Goal: Task Accomplishment & Management: Use online tool/utility

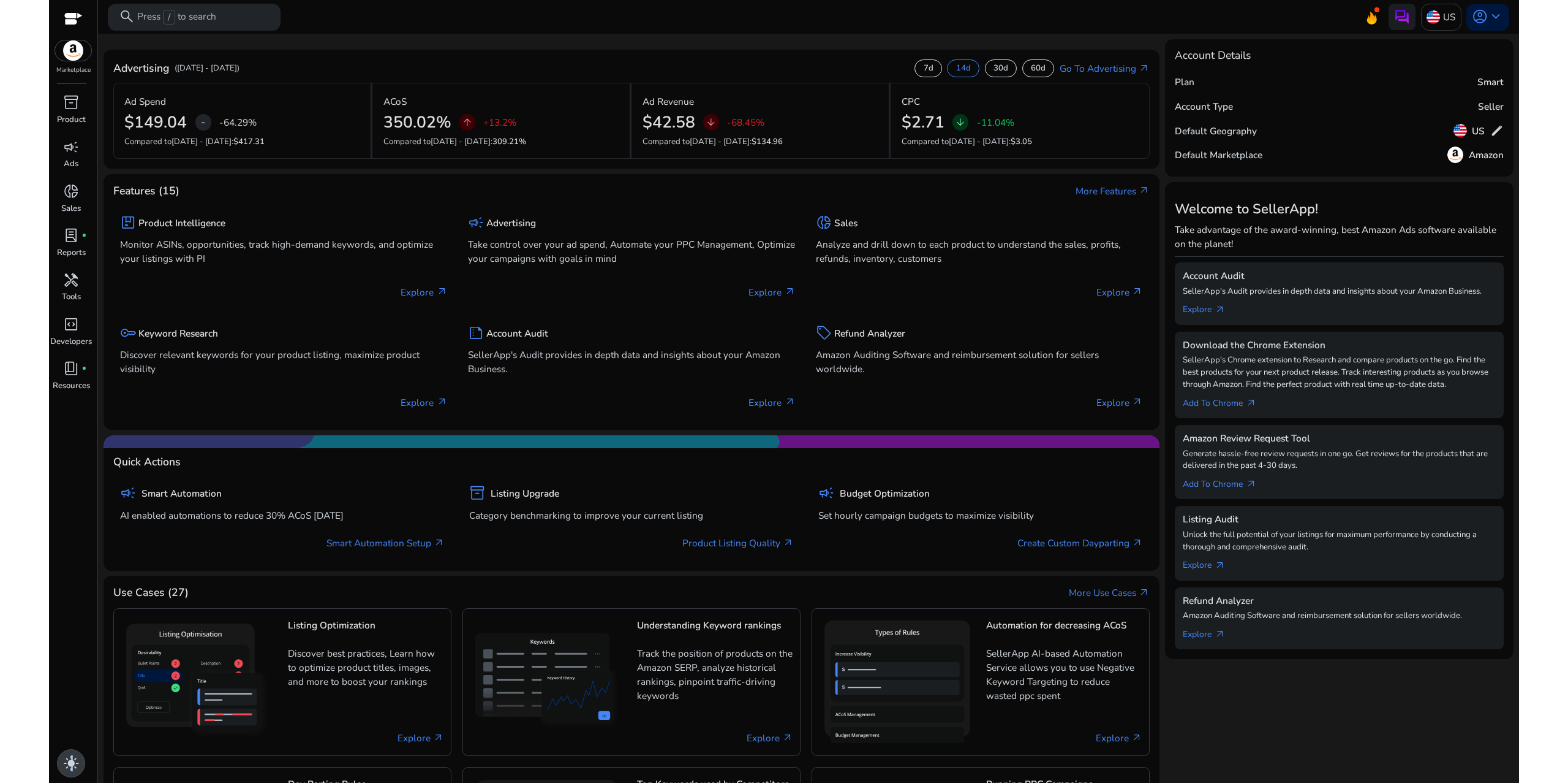
click at [70, 756] on span "light_mode" at bounding box center [71, 763] width 15 height 16
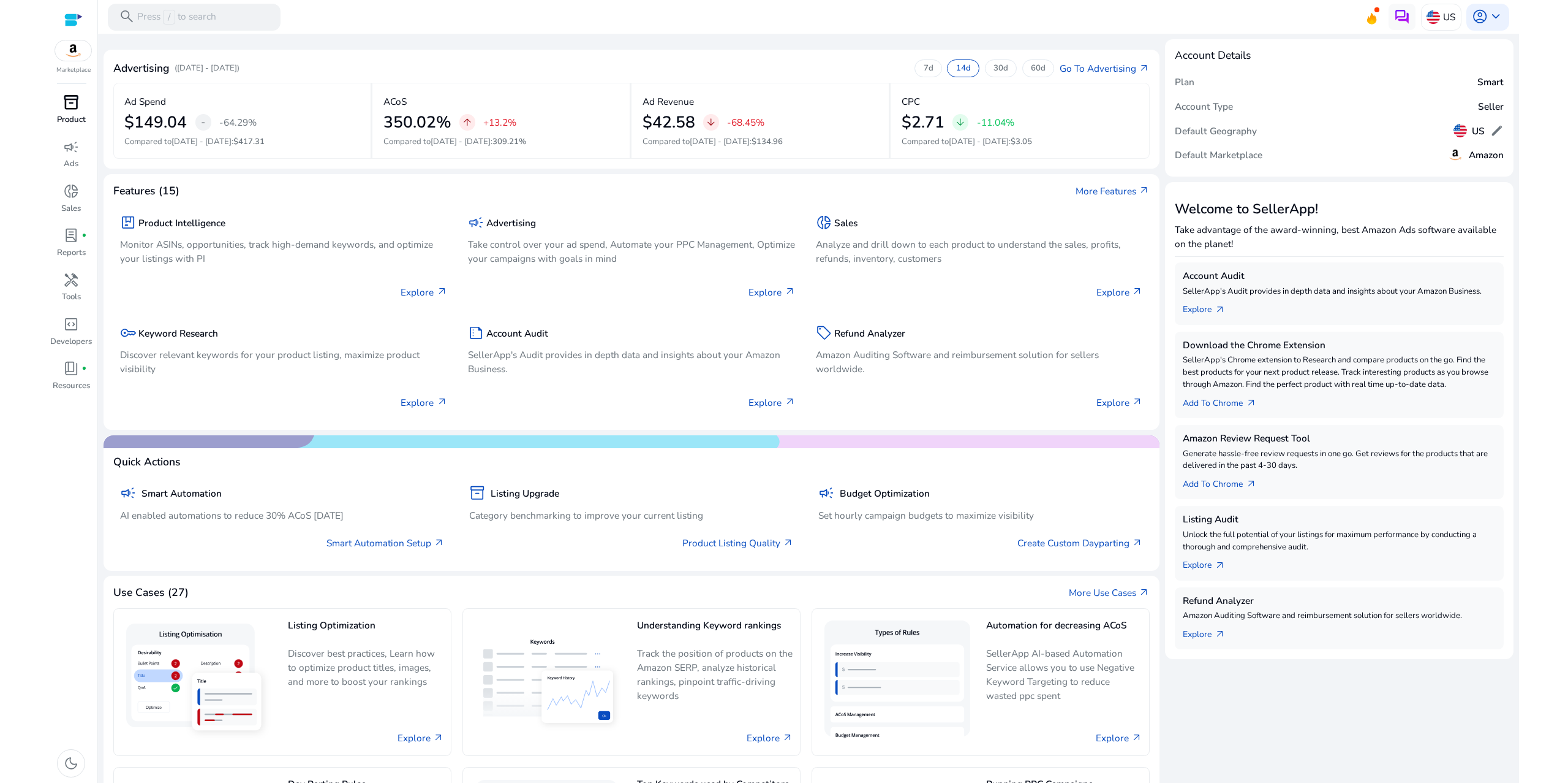
click at [68, 110] on span "inventory_2" at bounding box center [71, 102] width 15 height 16
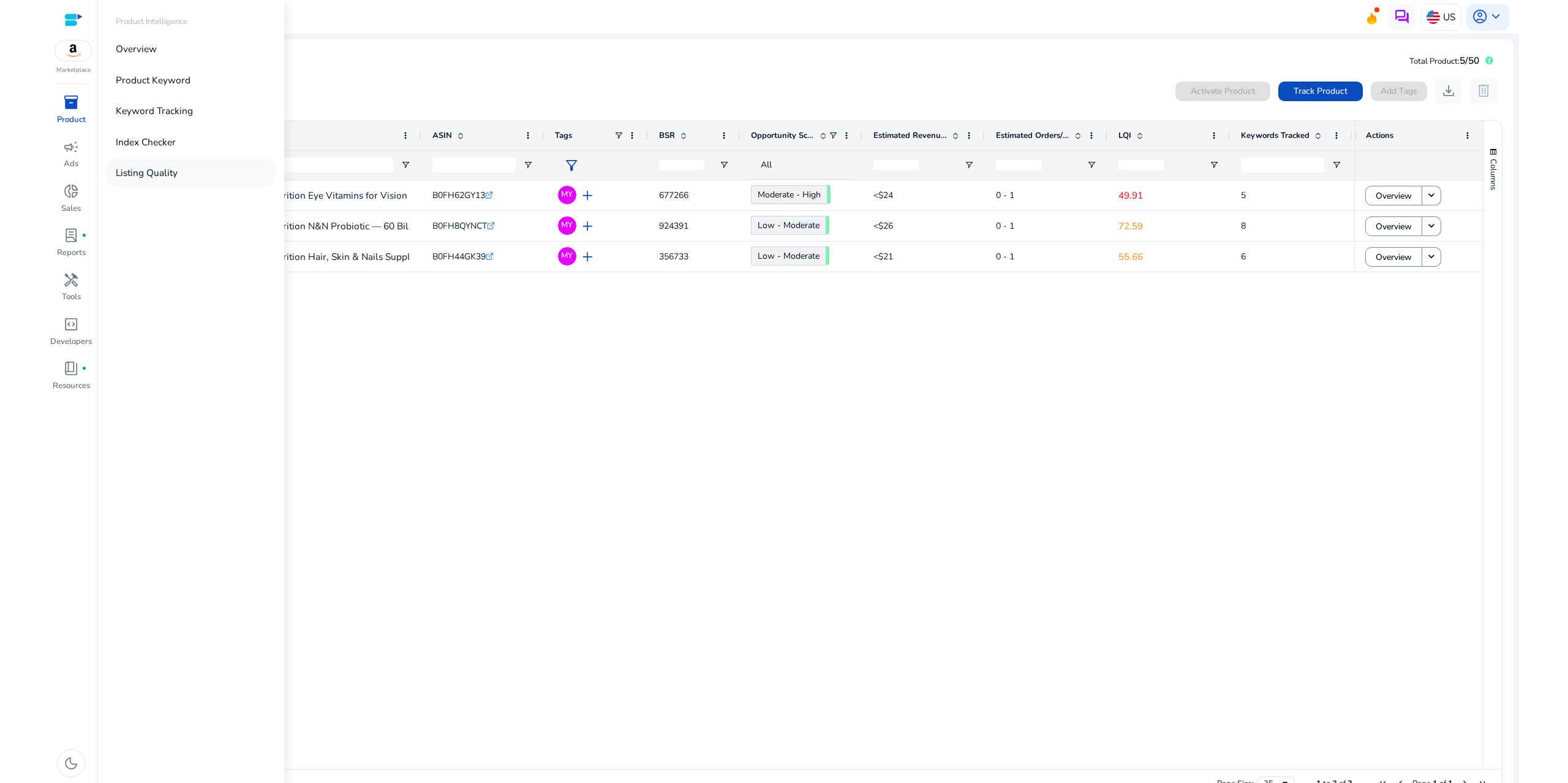
click at [177, 179] on p "Listing Quality" at bounding box center [147, 172] width 62 height 15
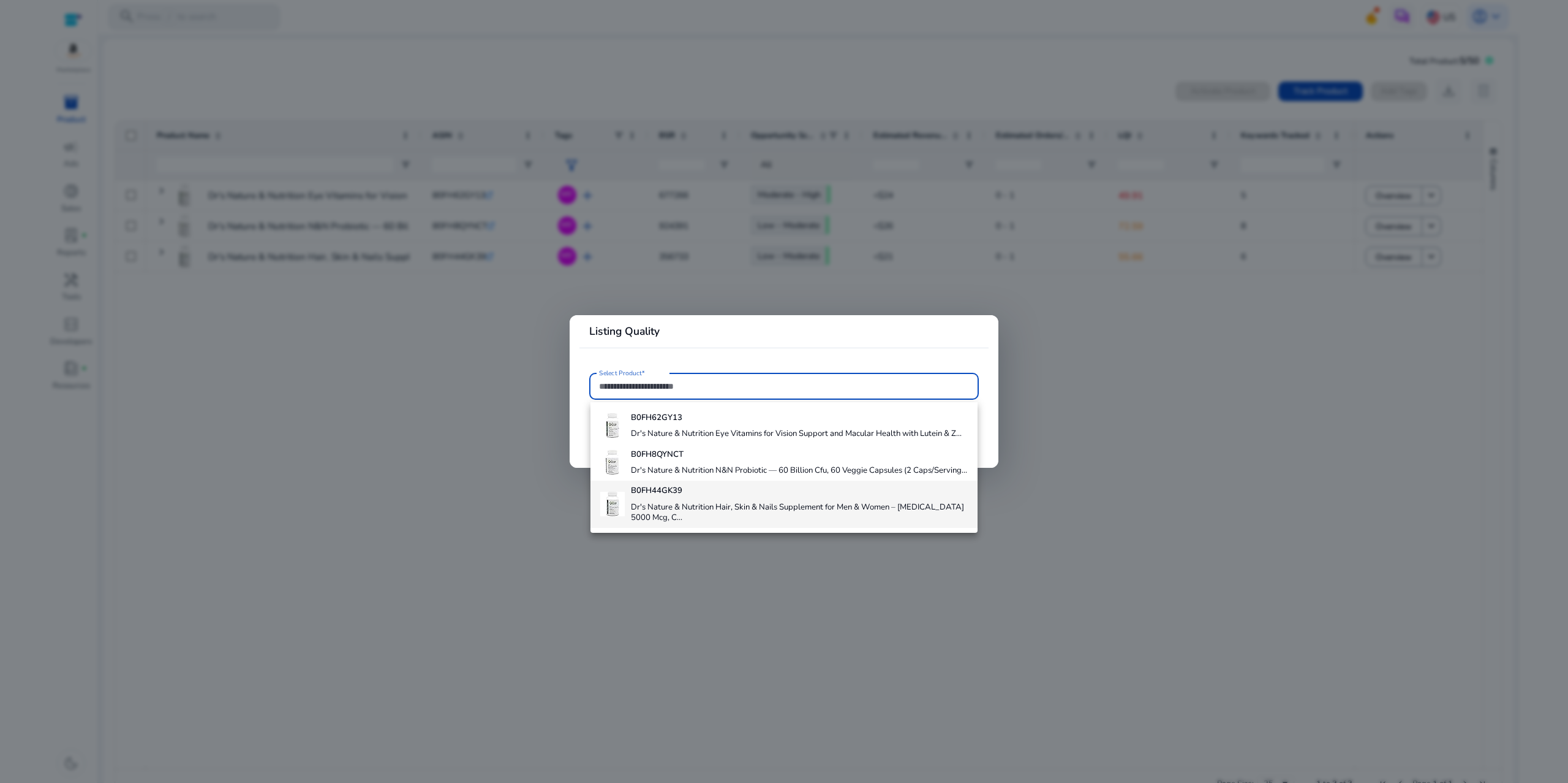
scroll to position [66, 0]
click at [766, 517] on h4 "Dr's Nature & Nutrition Hair, Skin & Nails Supplement for Men & Women – [MEDICA…" at bounding box center [800, 513] width 337 height 21
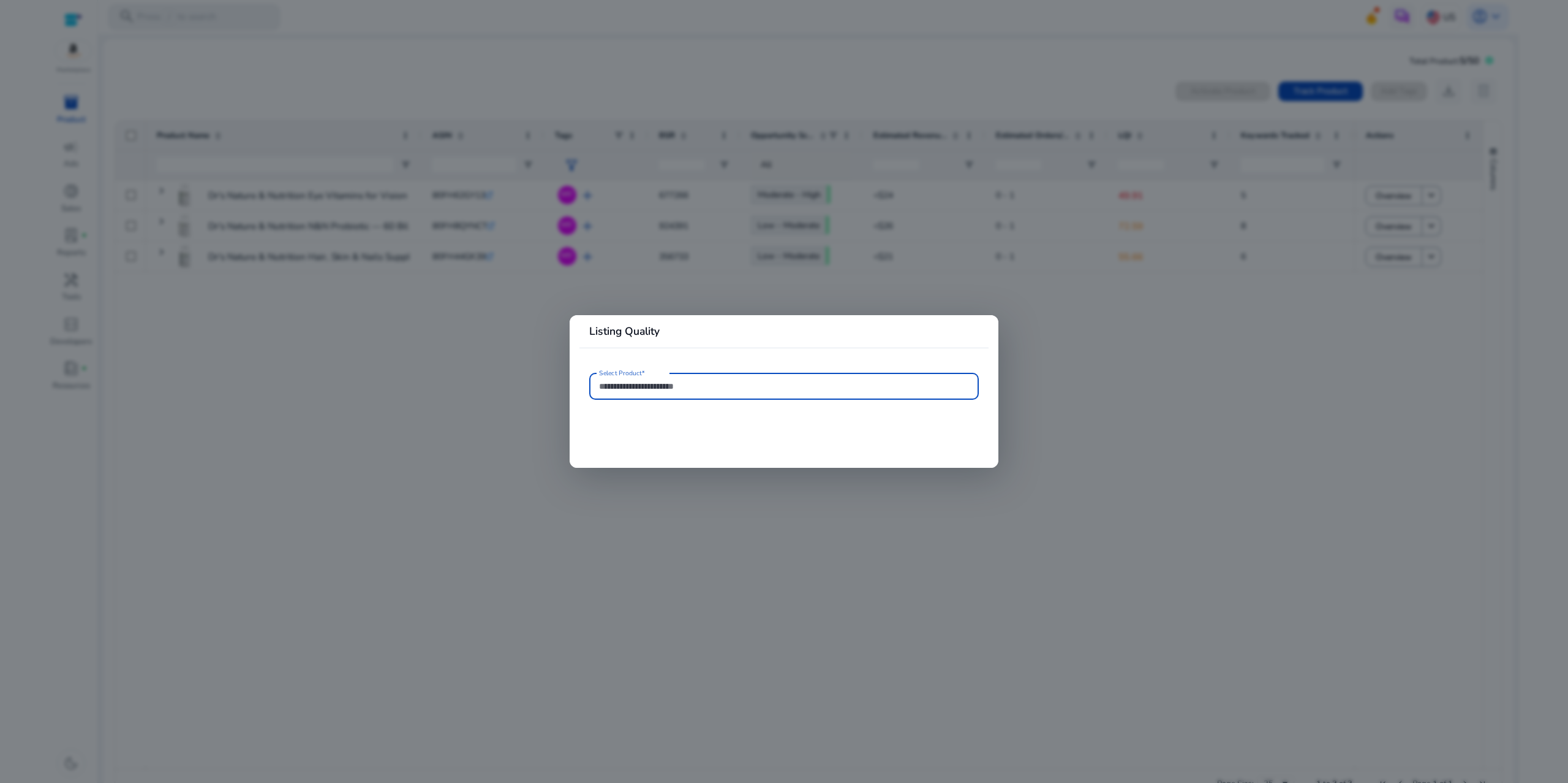
type input "**********"
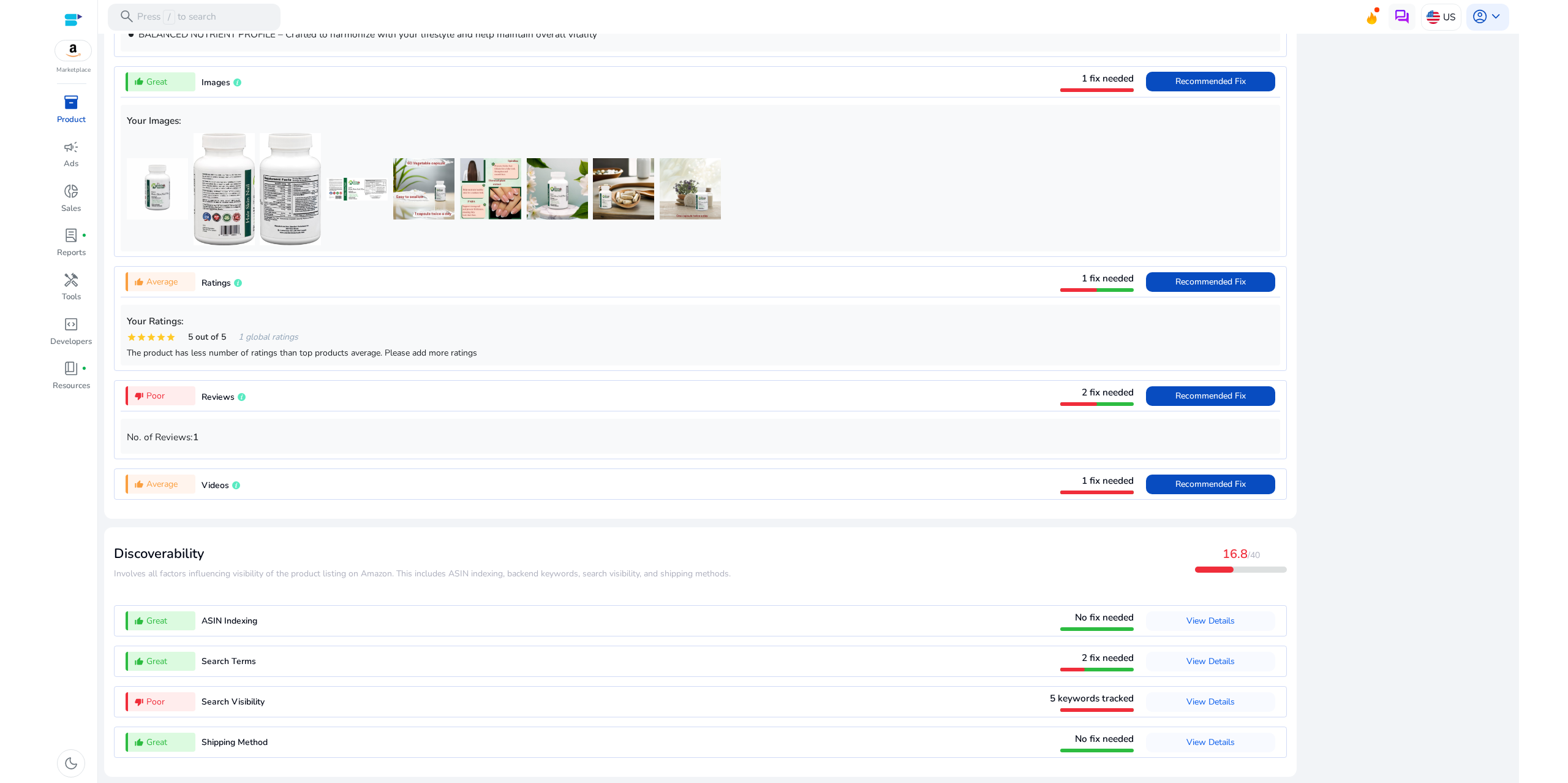
scroll to position [1154, 0]
click at [1147, 267] on span at bounding box center [1211, 282] width 129 height 29
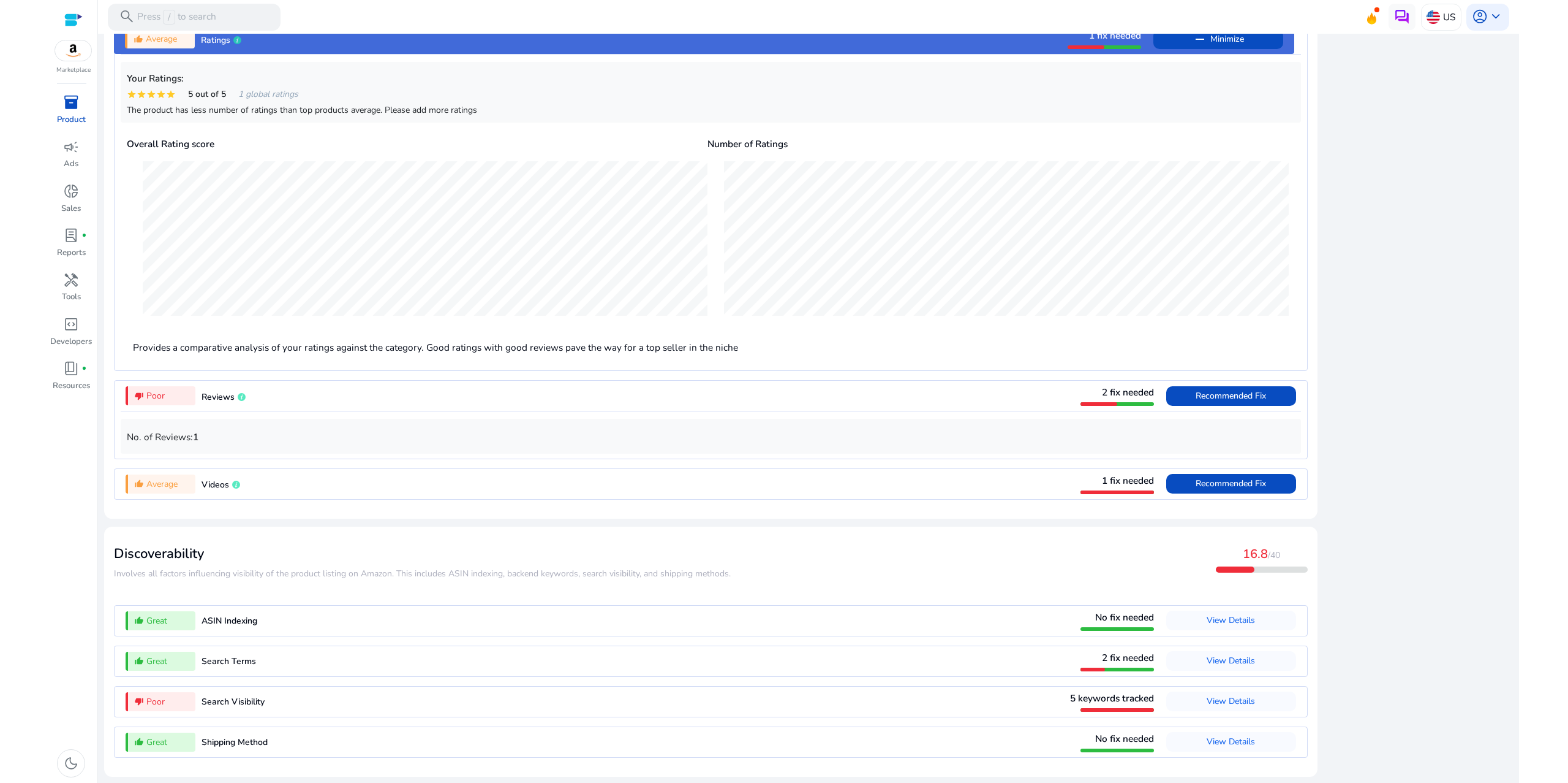
scroll to position [1432, 0]
click at [1210, 695] on span "View Details" at bounding box center [1231, 701] width 48 height 12
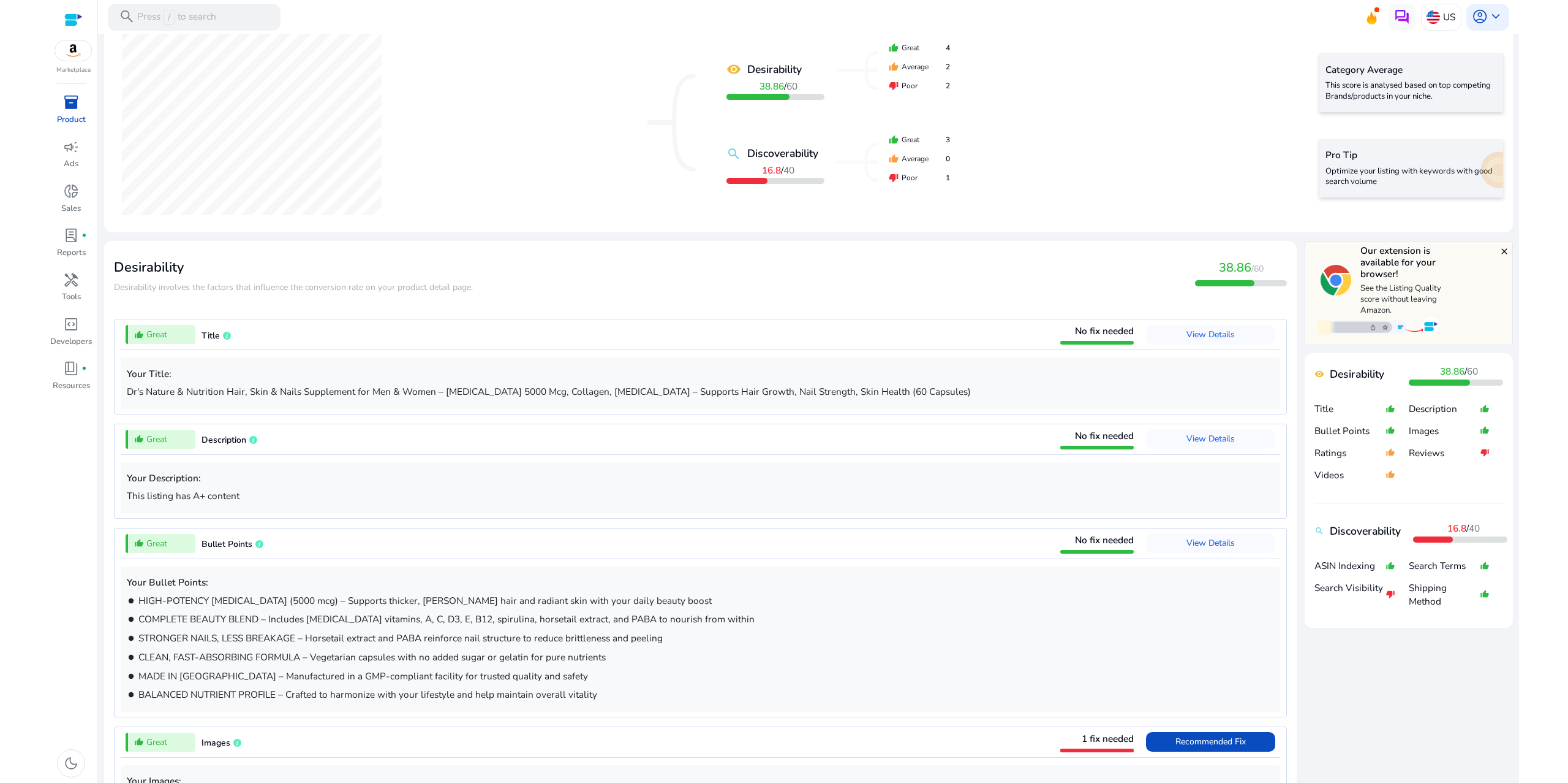
scroll to position [0, 0]
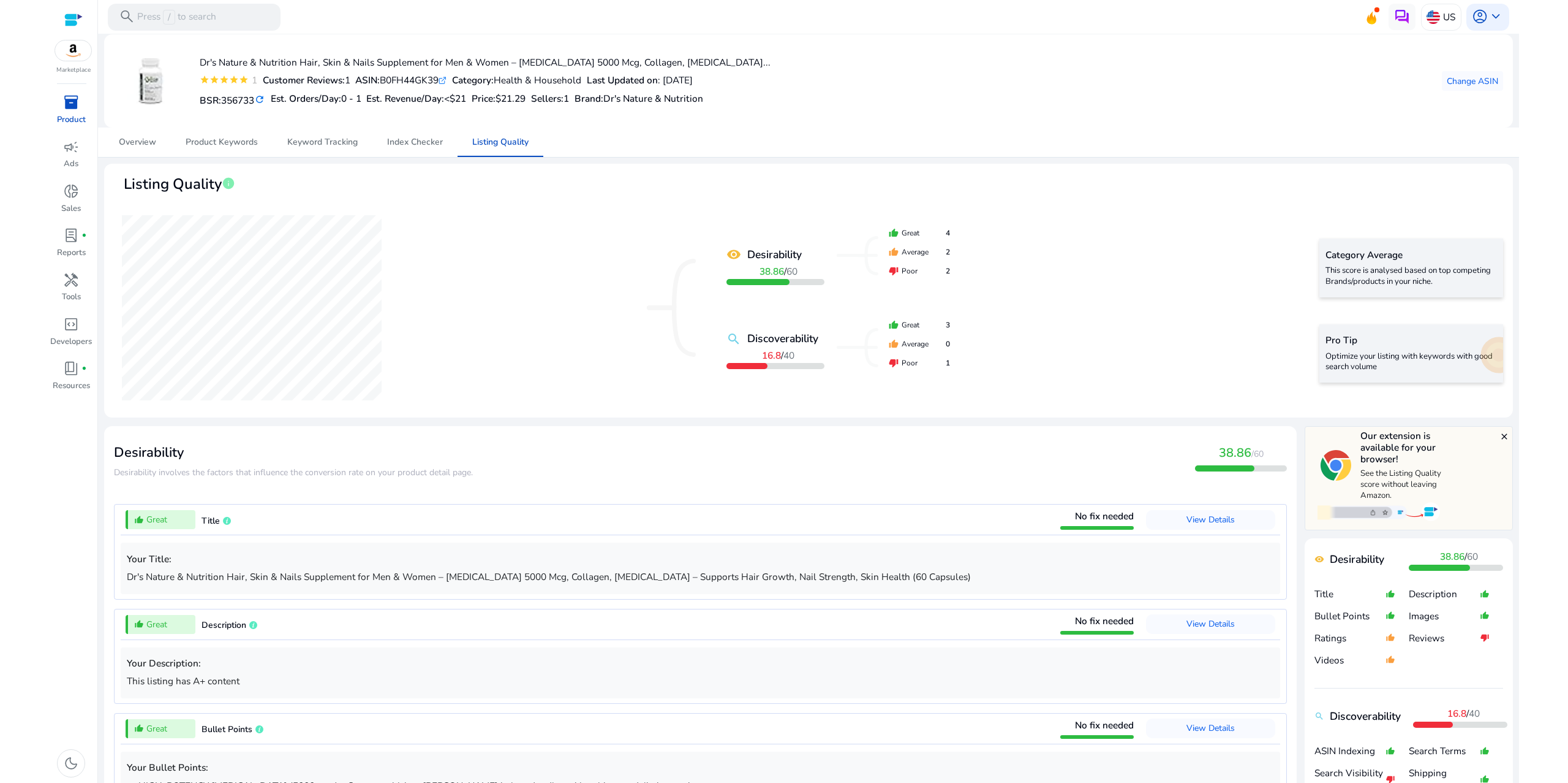
click at [265, 106] on mat-icon "refresh" at bounding box center [260, 99] width 11 height 13
click at [476, 98] on div "Dr's Nature & Nutrition Hair, Skin & Nails Supplement for Men & Women – [MEDICA…" at bounding box center [521, 102] width 269 height 55
